Goal: Task Accomplishment & Management: Complete application form

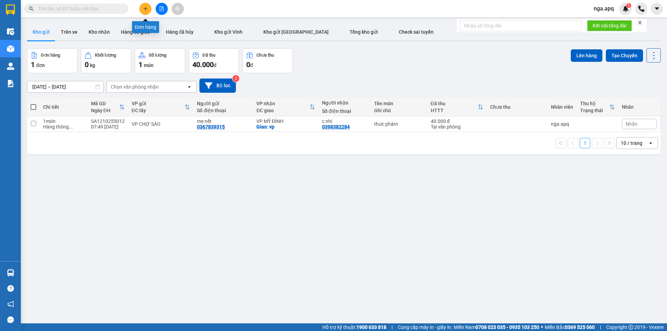
click at [144, 8] on icon "plus" at bounding box center [145, 8] width 5 height 5
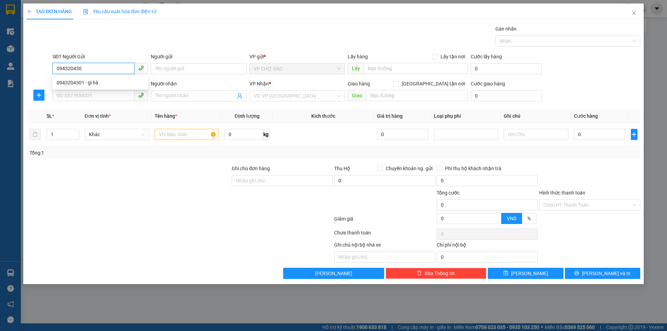
type input "0943204301"
click at [88, 83] on div "0943204301 - gì hà" at bounding box center [100, 83] width 87 height 8
type input "gì hà"
type input "0943204301"
click at [87, 95] on input "SĐT Người Nhận" at bounding box center [93, 95] width 82 height 11
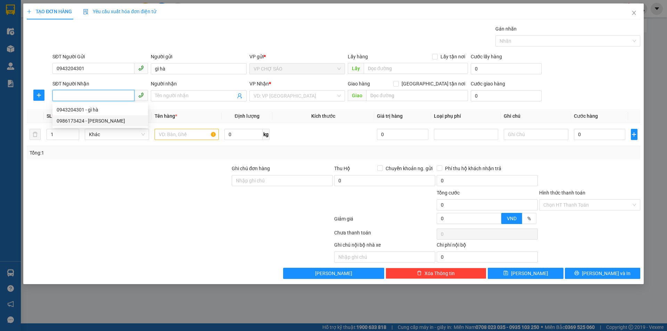
click at [103, 122] on div "0986173424 - [PERSON_NAME]" at bounding box center [100, 121] width 87 height 8
type input "0986173424"
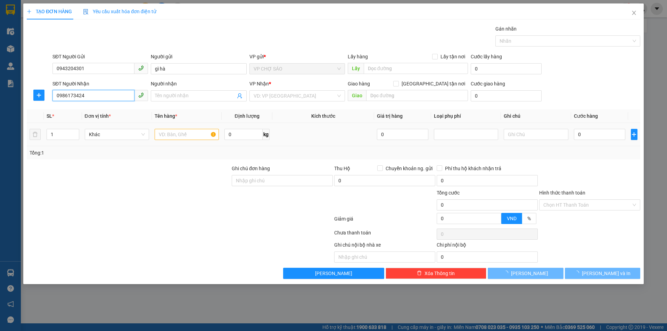
type input "[PERSON_NAME]"
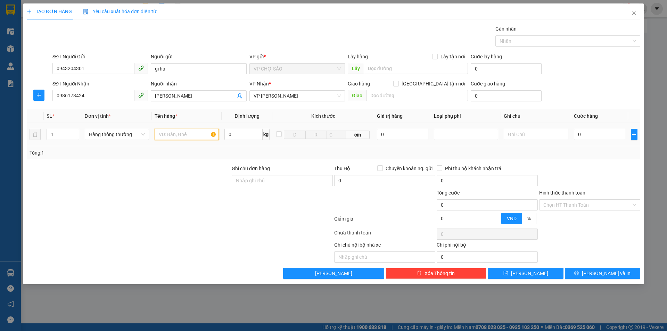
click at [177, 133] on input "text" at bounding box center [187, 134] width 64 height 11
type input "thực phẩm"
click at [582, 133] on input "0" at bounding box center [600, 134] width 52 height 11
type input "4"
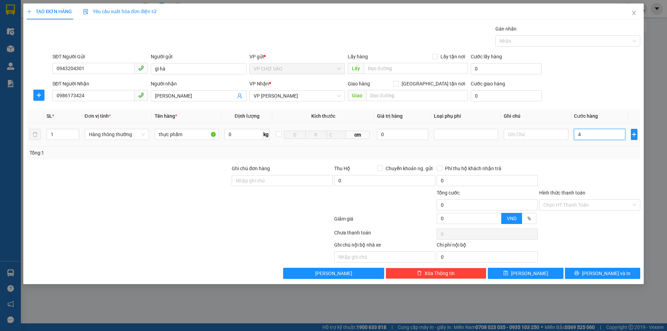
type input "4"
type input "40"
type input "400"
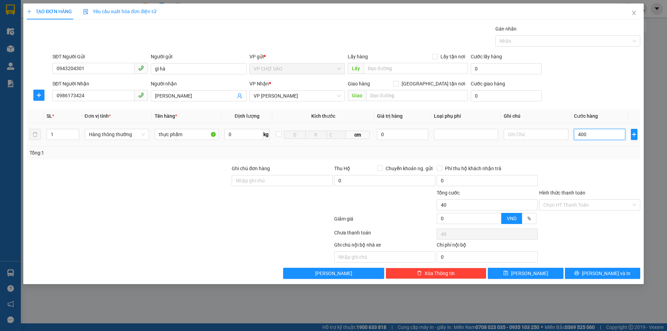
type input "400"
type input "4.000"
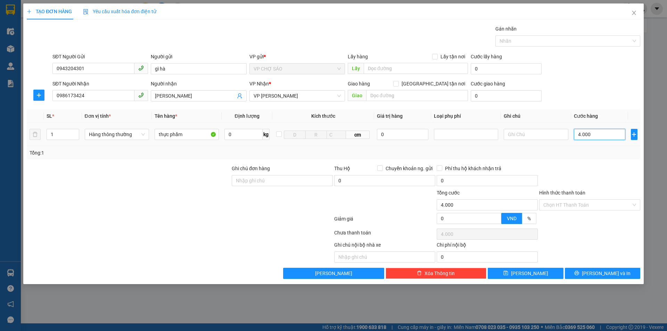
type input "40.000"
click at [585, 205] on input "Hình thức thanh toán" at bounding box center [588, 205] width 88 height 10
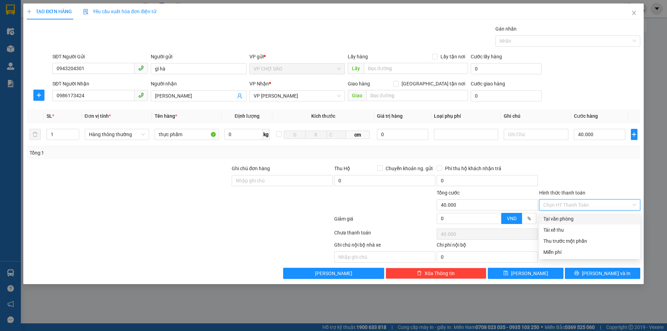
click at [577, 221] on div "Tại văn phòng" at bounding box center [590, 219] width 93 height 8
type input "0"
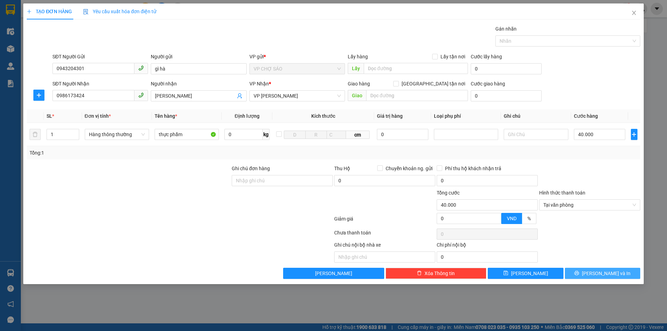
click at [582, 269] on button "[PERSON_NAME] và In" at bounding box center [602, 273] width 75 height 11
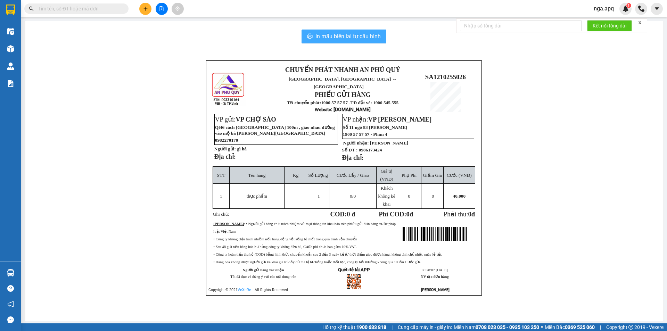
click at [352, 36] on span "In mẫu biên lai tự cấu hình" at bounding box center [348, 36] width 65 height 9
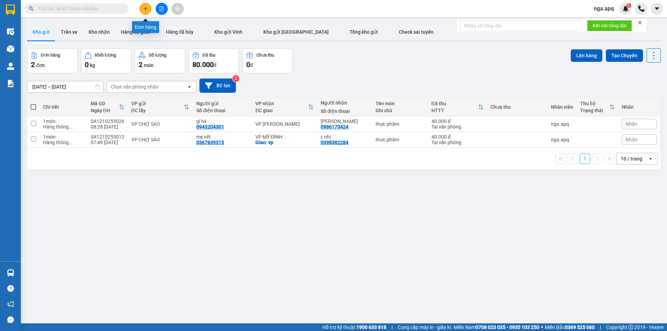
click at [144, 13] on button at bounding box center [145, 9] width 12 height 12
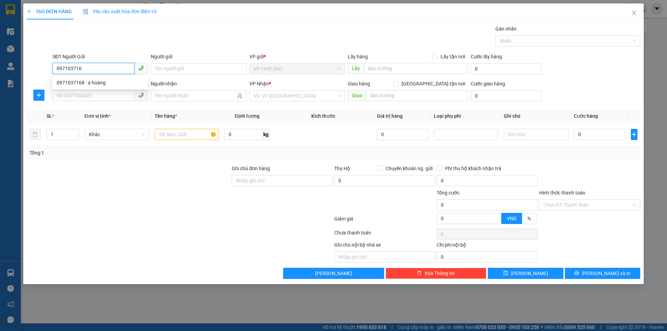
type input "0971037168"
click at [95, 81] on div "0971037168 - a hoàng" at bounding box center [100, 83] width 87 height 8
type input "a hoàng"
type input "0971037168"
click at [97, 95] on input "SĐT Người Nhận" at bounding box center [93, 95] width 82 height 11
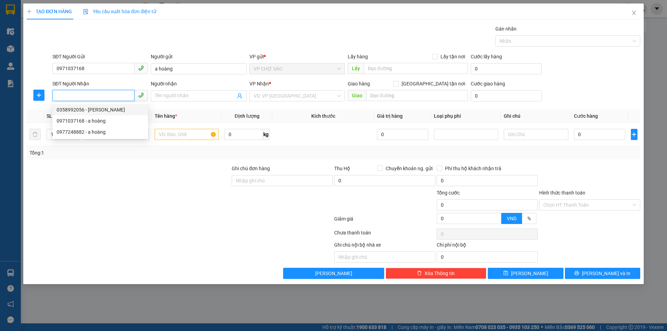
click at [111, 113] on div "0358992056 - [PERSON_NAME]" at bounding box center [100, 110] width 87 height 8
type input "0358992056"
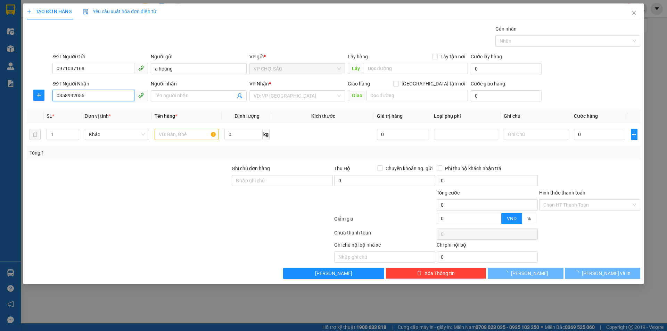
type input "[PERSON_NAME]"
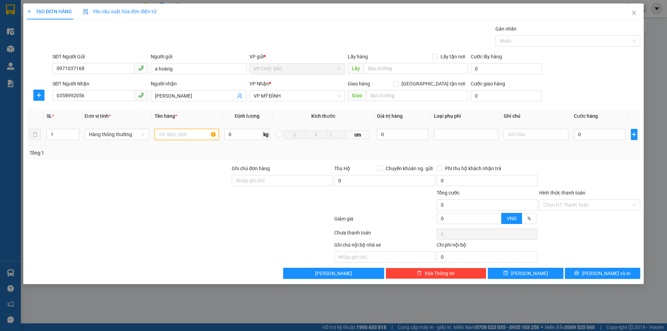
click at [182, 135] on input "text" at bounding box center [187, 134] width 64 height 11
type input "thực phảm"
click at [579, 133] on input "0" at bounding box center [600, 134] width 52 height 11
type input "5"
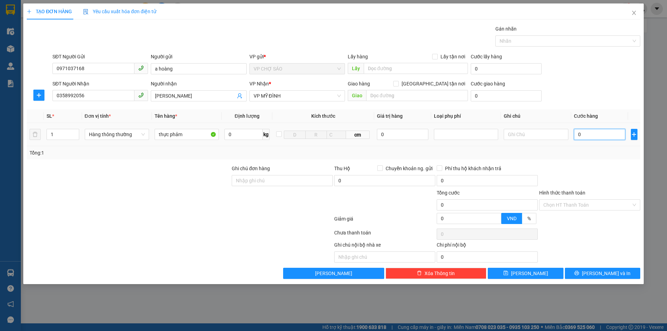
type input "5"
type input "50"
type input "500"
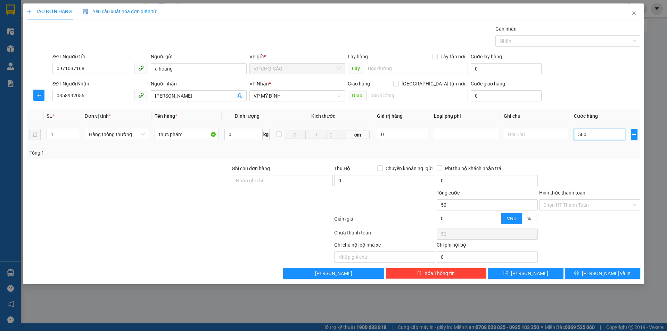
type input "500"
type input "5.000"
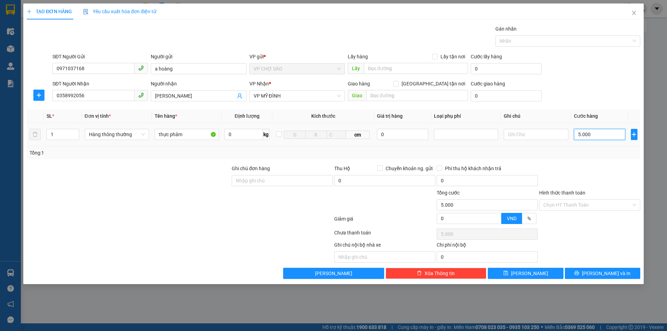
type input "50.000"
click at [593, 203] on input "Hình thức thanh toán" at bounding box center [588, 205] width 88 height 10
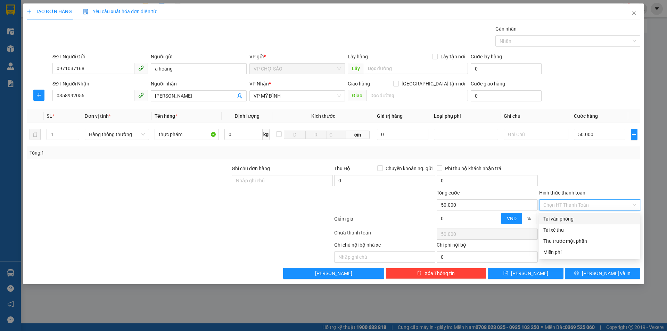
click at [585, 221] on div "Tại văn phòng" at bounding box center [590, 219] width 93 height 8
type input "0"
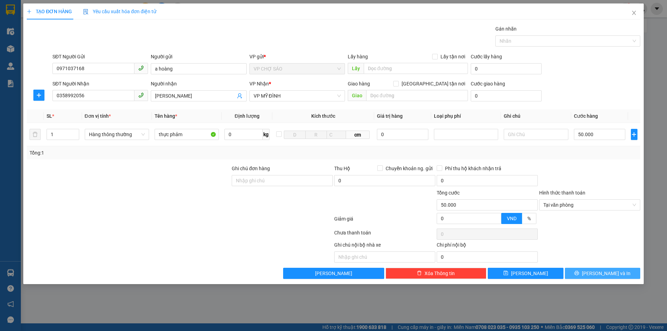
click at [587, 275] on button "[PERSON_NAME] và In" at bounding box center [602, 273] width 75 height 11
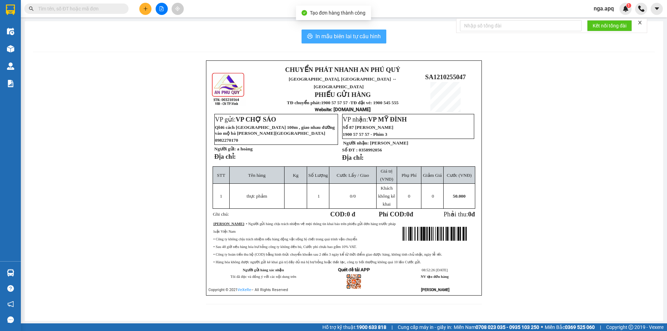
drag, startPoint x: 352, startPoint y: 34, endPoint x: 482, endPoint y: 93, distance: 142.0
click at [352, 35] on span "In mẫu biên lai tự cấu hình" at bounding box center [348, 36] width 65 height 9
